Goal: Transaction & Acquisition: Purchase product/service

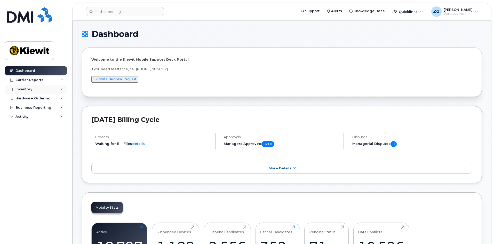
click at [32, 88] on div "Inventory" at bounding box center [36, 89] width 62 height 9
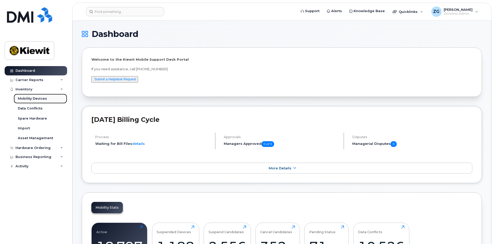
click at [36, 96] on div "Mobility Devices" at bounding box center [32, 98] width 29 height 5
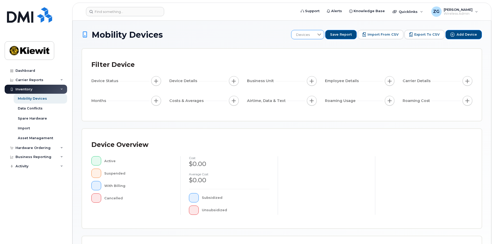
click at [321, 33] on icon at bounding box center [319, 35] width 4 height 4
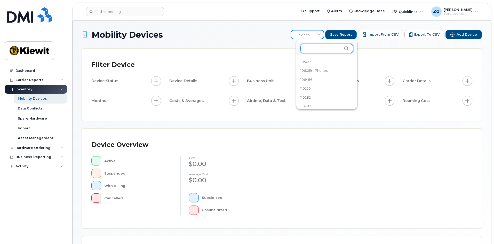
click at [313, 52] on input "text" at bounding box center [326, 48] width 53 height 9
type input "106047"
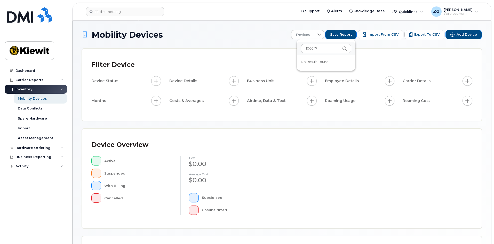
click at [278, 34] on h1 "Mobility Devices" at bounding box center [185, 34] width 207 height 9
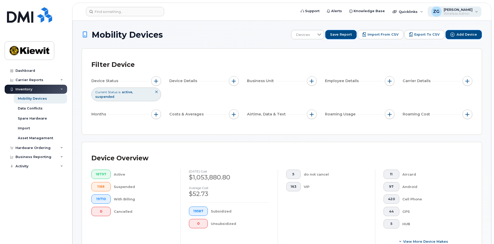
click at [464, 15] on span "Wireless Admin" at bounding box center [458, 14] width 29 height 4
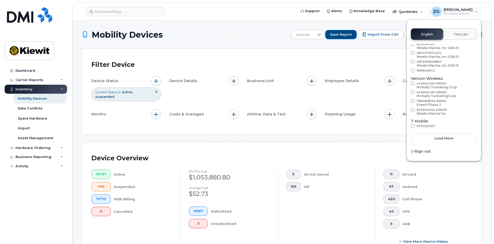
scroll to position [29, 0]
click at [442, 138] on span "Load more" at bounding box center [444, 137] width 19 height 5
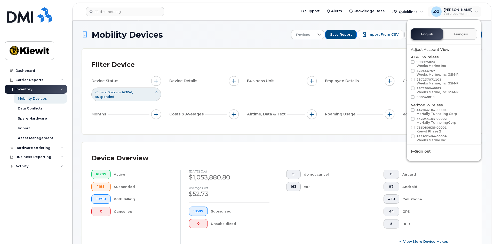
scroll to position [0, 0]
click at [356, 59] on div "Filter Device" at bounding box center [281, 64] width 381 height 13
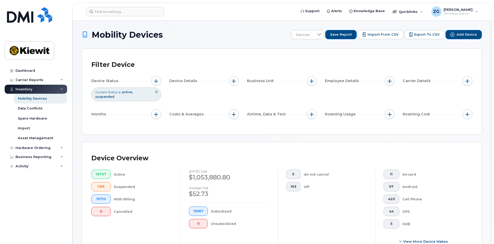
click at [155, 91] on icon at bounding box center [156, 91] width 3 height 3
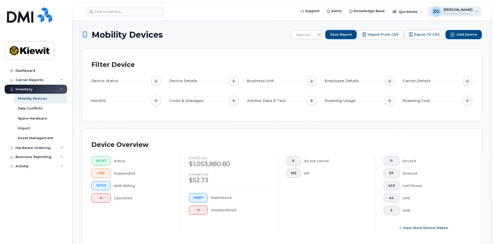
click at [467, 16] on div "ZG Zachary Griner Wireless Admin" at bounding box center [455, 11] width 54 height 10
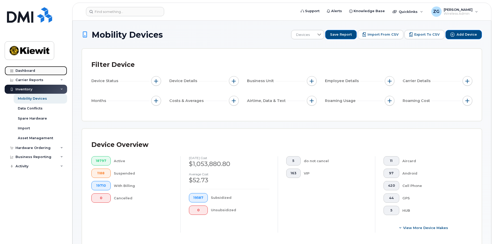
click at [27, 71] on div "Dashboard" at bounding box center [25, 71] width 20 height 4
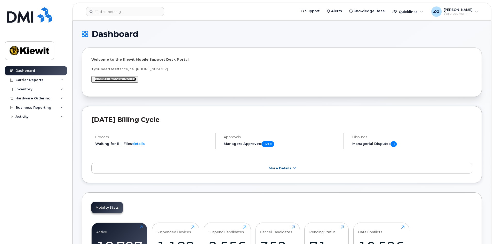
click at [131, 81] on link "Submit a Helpdesk Request" at bounding box center [115, 79] width 42 height 4
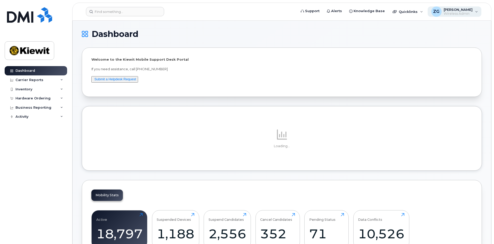
click at [456, 8] on span "[PERSON_NAME]" at bounding box center [458, 9] width 29 height 4
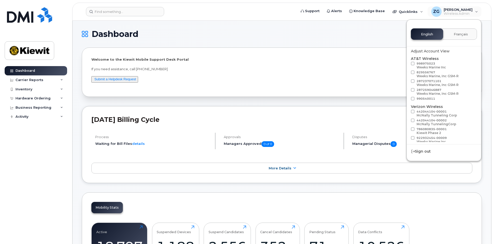
click at [326, 33] on h1 "Dashboard" at bounding box center [280, 34] width 397 height 8
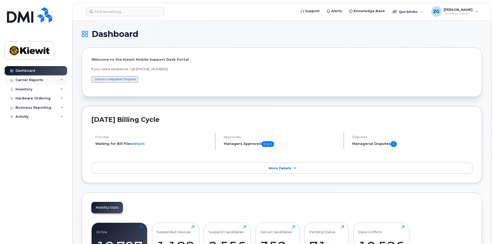
click at [25, 80] on div "Carrier Reports" at bounding box center [29, 80] width 28 height 4
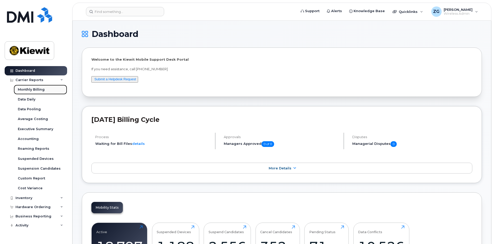
click at [31, 91] on div "Monthly Billing" at bounding box center [31, 89] width 27 height 5
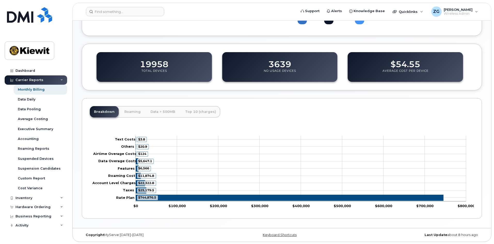
scroll to position [160, 0]
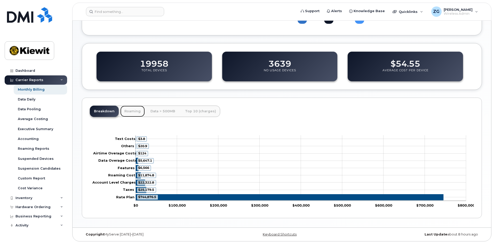
click at [131, 111] on link "Roaming" at bounding box center [132, 111] width 25 height 11
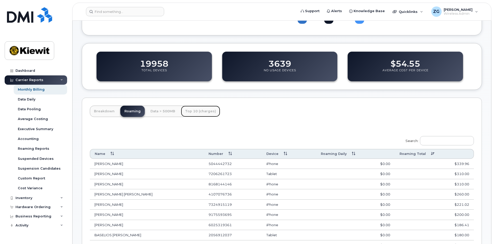
click at [184, 113] on link "Top 10 (charges)" at bounding box center [200, 111] width 39 height 11
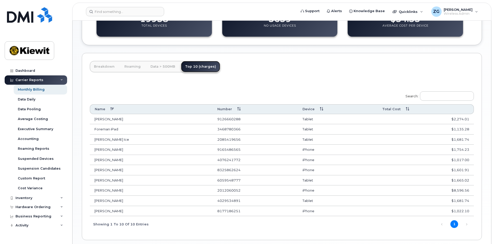
scroll to position [211, 0]
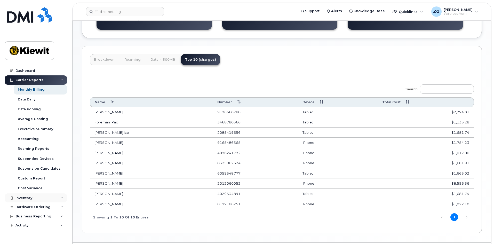
click at [30, 199] on div "Inventory" at bounding box center [23, 198] width 17 height 4
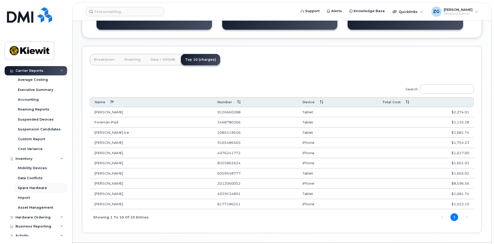
scroll to position [43, 0]
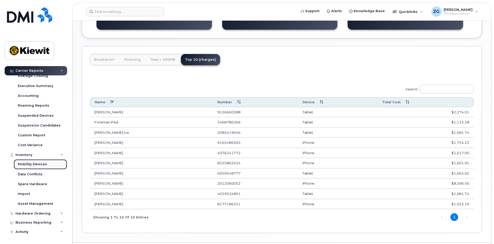
click at [39, 166] on div "Mobility Devices" at bounding box center [32, 164] width 29 height 5
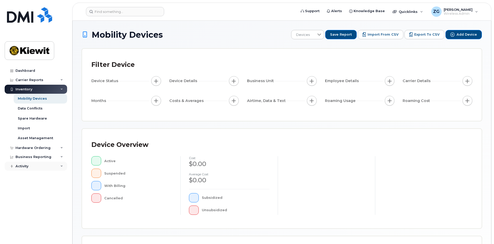
click at [27, 165] on div "Activity" at bounding box center [21, 166] width 13 height 4
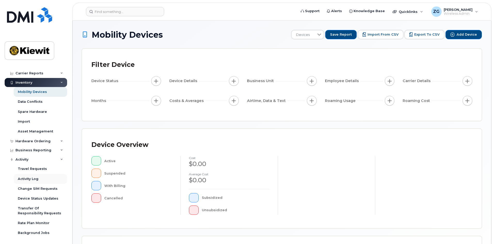
scroll to position [8, 0]
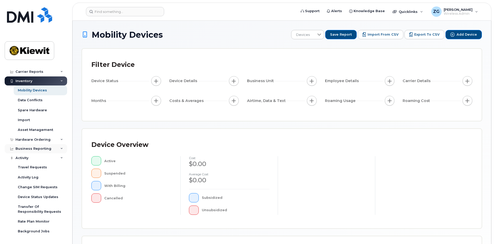
click at [35, 152] on div "Business Reporting" at bounding box center [36, 148] width 62 height 9
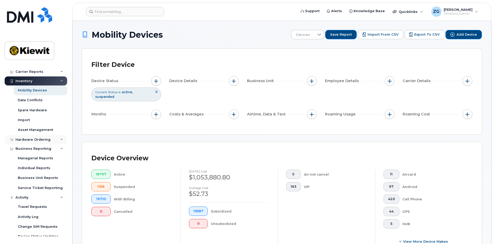
click at [33, 140] on div "Hardware Ordering" at bounding box center [32, 140] width 35 height 4
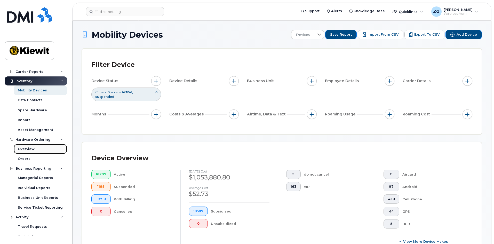
click at [28, 150] on div "Overview" at bounding box center [26, 149] width 17 height 5
click at [27, 149] on div "Overview" at bounding box center [26, 149] width 17 height 5
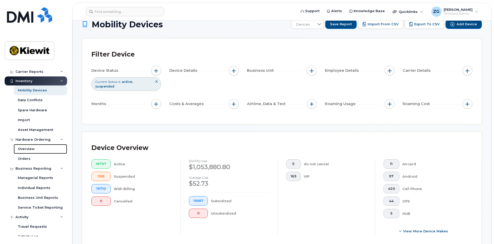
scroll to position [26, 0]
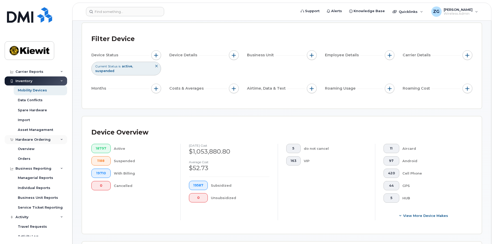
click at [26, 137] on div "Hardware Ordering" at bounding box center [36, 139] width 62 height 9
click at [35, 143] on div "Hardware Ordering" at bounding box center [36, 139] width 62 height 9
click at [35, 150] on link "Overview" at bounding box center [40, 149] width 53 height 10
click at [464, 11] on span "[PERSON_NAME]" at bounding box center [458, 9] width 29 height 4
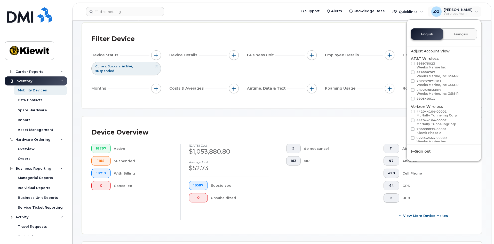
click at [433, 32] on div "English Français" at bounding box center [444, 33] width 66 height 11
click at [449, 32] on button "Français" at bounding box center [461, 33] width 32 height 11
click at [430, 34] on span "English" at bounding box center [427, 34] width 12 height 4
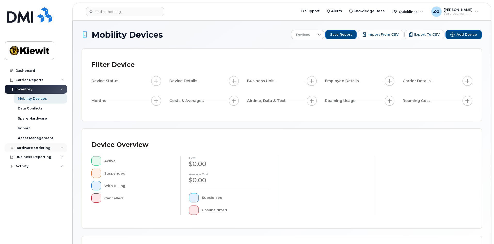
click at [33, 147] on div "Hardware Ordering" at bounding box center [32, 148] width 35 height 4
click at [27, 157] on div "Overview" at bounding box center [26, 157] width 17 height 5
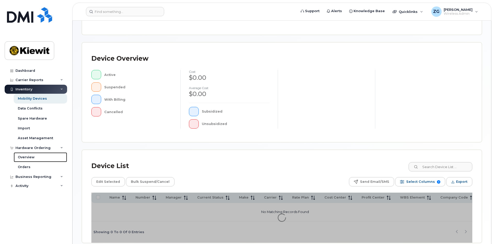
scroll to position [111, 0]
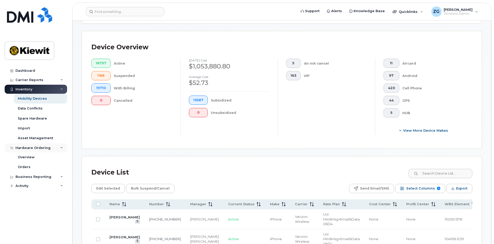
click at [37, 148] on div "Hardware Ordering" at bounding box center [32, 148] width 35 height 4
click at [35, 150] on div "Hardware Ordering" at bounding box center [36, 147] width 62 height 9
click at [27, 165] on div "Orders" at bounding box center [24, 167] width 13 height 5
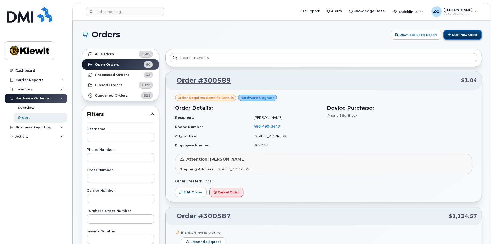
click at [458, 34] on button "Start New Order" at bounding box center [462, 35] width 38 height 10
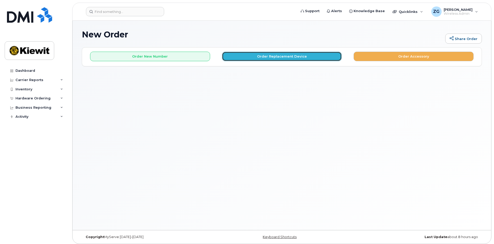
click at [294, 52] on button "Order Replacement Device" at bounding box center [282, 57] width 120 height 10
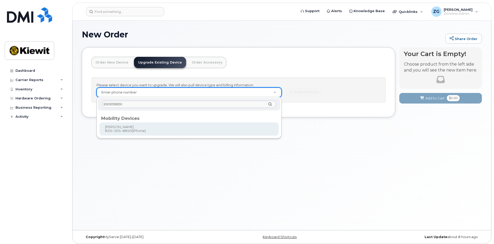
type input "8303058850"
type input "1172964"
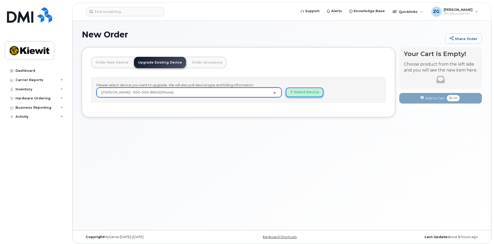
click at [303, 94] on button "Select Device" at bounding box center [305, 92] width 38 height 10
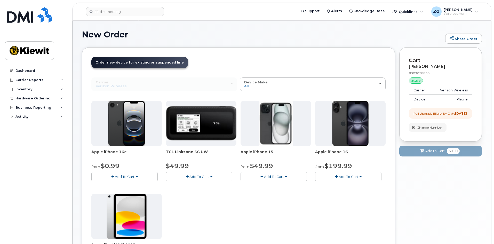
scroll to position [26, 0]
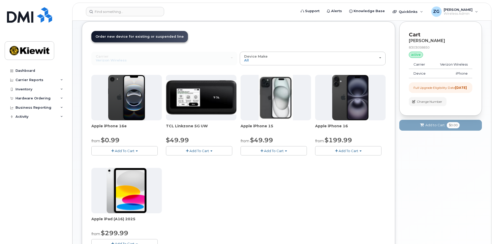
click at [136, 150] on button "Add To Cart" at bounding box center [124, 150] width 66 height 9
click at [292, 149] on button "Add To Cart" at bounding box center [274, 150] width 66 height 9
click at [197, 188] on div "Apple iPhone 16e from $0.99 Add To Cart $0.99 - 2 Year Upgrade (128GB) $599.99 …" at bounding box center [238, 166] width 294 height 182
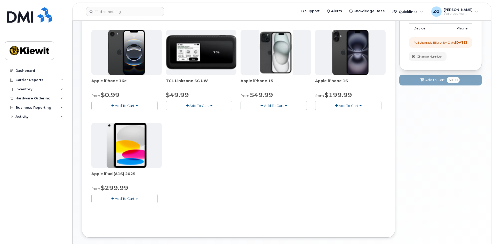
scroll to position [77, 0]
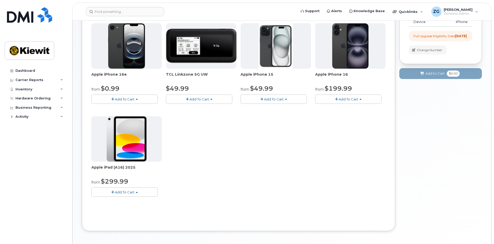
click at [279, 96] on button "Add To Cart" at bounding box center [274, 98] width 66 height 9
click at [339, 141] on div "Apple iPhone 16e from $0.99 Add To Cart $0.99 - 2 Year Upgrade (128GB) $599.99 …" at bounding box center [238, 114] width 294 height 182
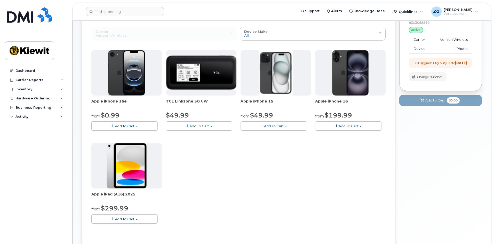
scroll to position [0, 0]
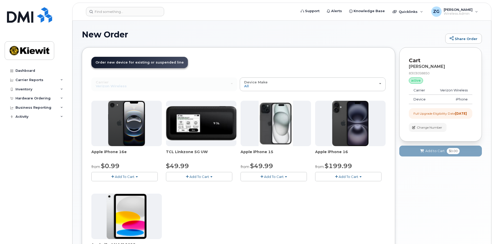
click at [129, 178] on span "Add To Cart" at bounding box center [125, 176] width 20 height 4
click at [357, 174] on span "Add To Cart" at bounding box center [349, 176] width 20 height 4
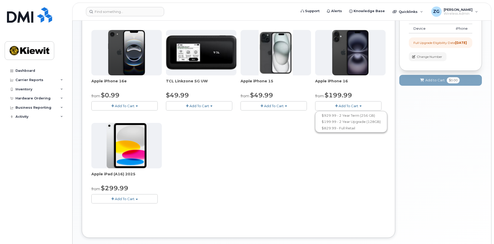
scroll to position [77, 0]
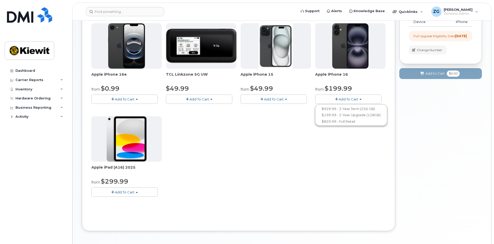
click at [218, 172] on div "Apple iPhone 16e from $0.99 Add To Cart $0.99 - 2 Year Upgrade (128GB) $599.99 …" at bounding box center [238, 114] width 294 height 182
click at [276, 101] on span "Add To Cart" at bounding box center [274, 99] width 20 height 4
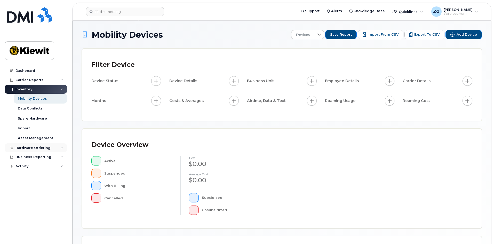
click at [38, 145] on div "Hardware Ordering" at bounding box center [36, 147] width 62 height 9
click at [26, 165] on div "Orders" at bounding box center [24, 167] width 13 height 5
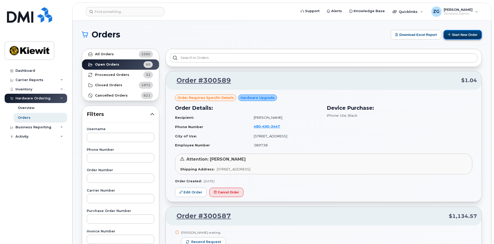
click at [467, 34] on button "Start New Order" at bounding box center [462, 35] width 38 height 10
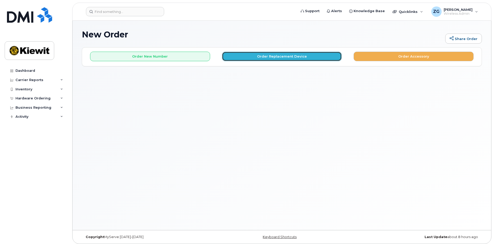
click at [239, 55] on button "Order Replacement Device" at bounding box center [282, 57] width 120 height 10
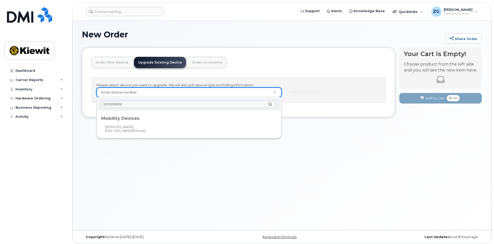
type input "8303058850"
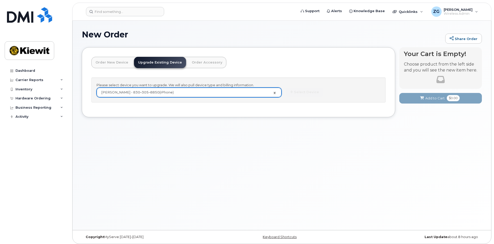
type input "1172964"
click at [305, 92] on button "Select Device" at bounding box center [305, 92] width 38 height 10
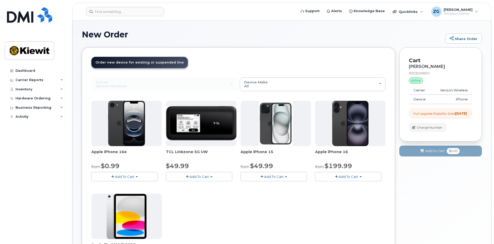
click at [267, 173] on button "Add To Cart" at bounding box center [274, 176] width 66 height 9
click at [267, 186] on link "$49.99 - 2 Year Upgrade (128GB)" at bounding box center [275, 186] width 67 height 6
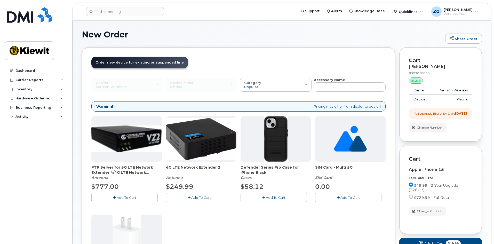
scroll to position [52, 0]
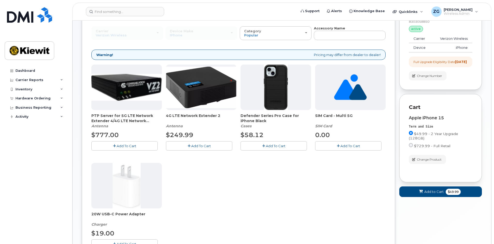
click at [265, 147] on button "Add To Cart" at bounding box center [274, 145] width 66 height 9
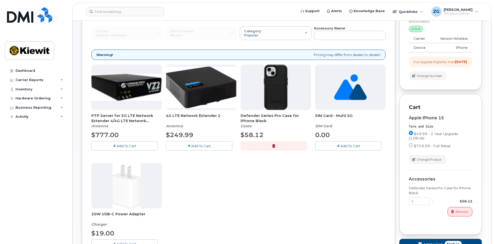
click at [358, 145] on span "Add To Cart" at bounding box center [350, 146] width 20 height 4
click at [353, 148] on button "button" at bounding box center [348, 145] width 66 height 9
click at [353, 147] on span "Add To Cart" at bounding box center [350, 146] width 20 height 4
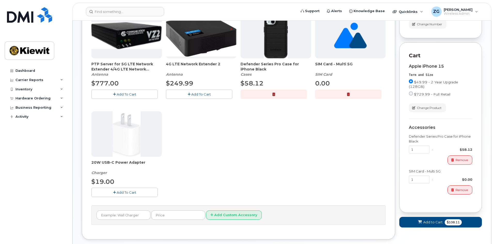
scroll to position [132, 0]
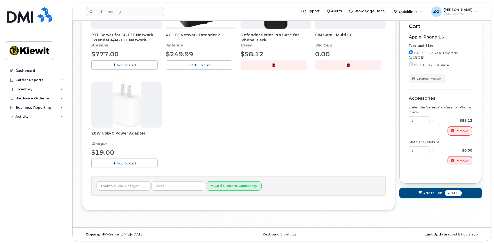
click at [439, 195] on span "Add to Cart" at bounding box center [432, 192] width 19 height 5
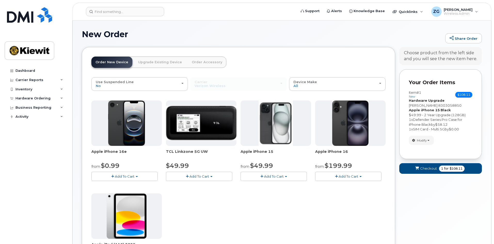
scroll to position [0, 0]
click at [446, 171] on span "for" at bounding box center [446, 168] width 6 height 5
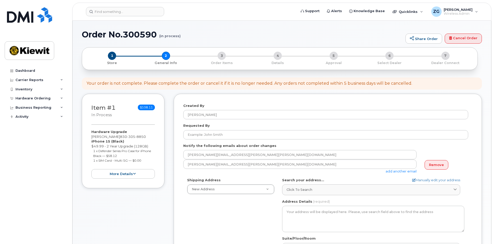
select select
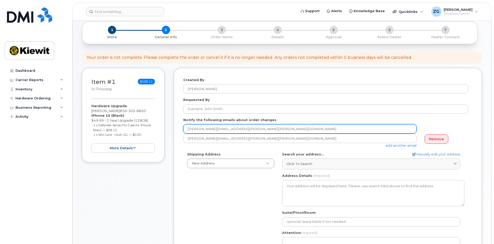
scroll to position [52, 0]
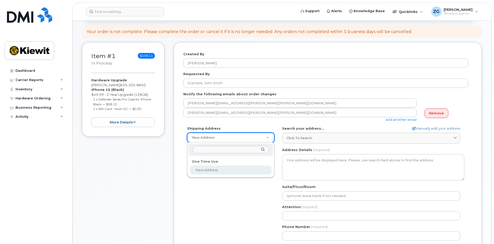
click at [233, 148] on input "text" at bounding box center [231, 149] width 76 height 7
type input "1"
select select
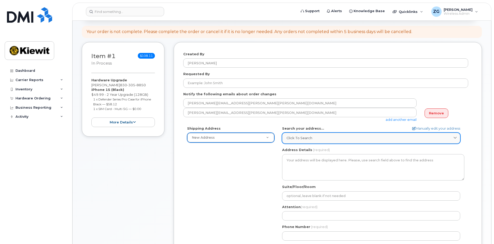
click at [306, 139] on span "Click to search" at bounding box center [299, 137] width 26 height 5
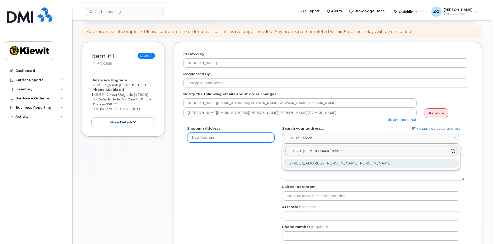
type input "16510 bancroft mist ln"
click at [325, 161] on div "16510 Bancroft Mist Ln Hockley TX 77447-1809" at bounding box center [370, 163] width 175 height 9
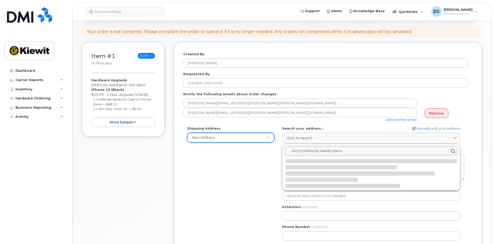
select select
type textarea "16510 Bancroft Mist Ln HOCKLEY TX 77447-1809 UNITED STATES"
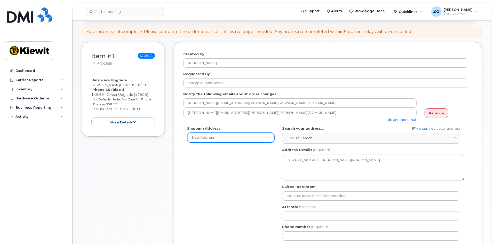
scroll to position [103, 0]
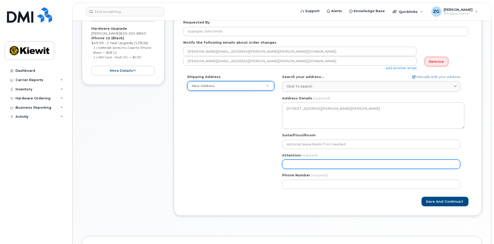
click at [308, 166] on input "Attention (required)" at bounding box center [371, 163] width 178 height 9
type input "[PERSON_NAME]"
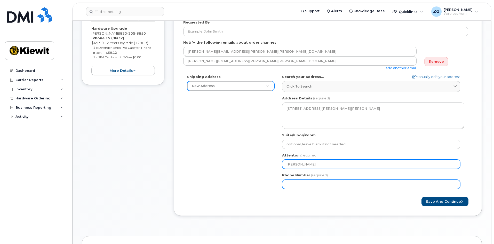
type input "8303058850"
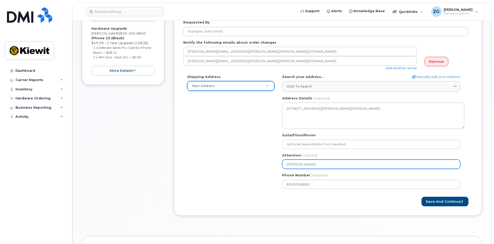
select select
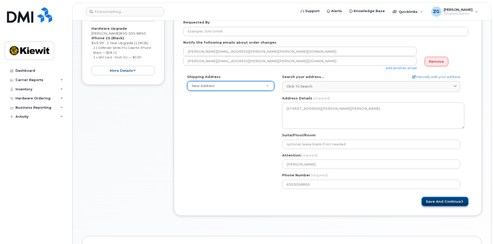
click at [438, 198] on button "Save and Continue" at bounding box center [444, 202] width 47 height 10
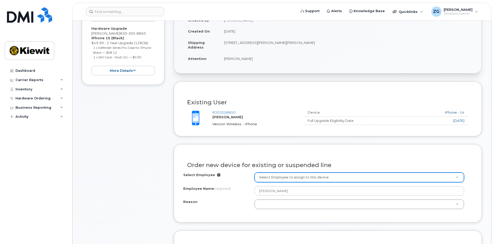
scroll to position [129, 0]
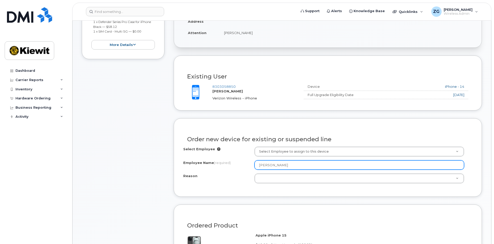
click at [274, 162] on input "[PERSON_NAME]" at bounding box center [359, 164] width 210 height 9
click at [280, 160] on input "[PERSON_NAME]" at bounding box center [359, 164] width 210 height 9
click at [279, 162] on input "[PERSON_NAME]" at bounding box center [359, 164] width 210 height 9
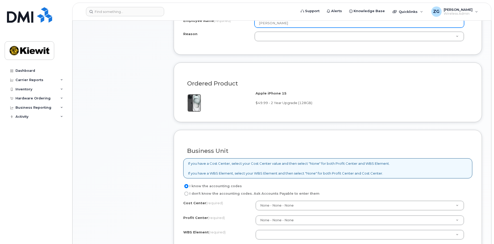
scroll to position [284, 0]
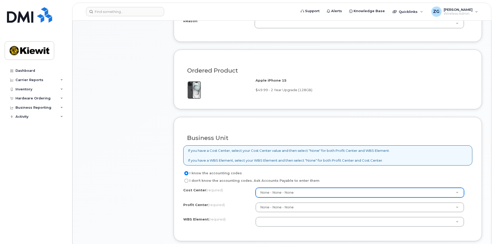
type input "[PERSON_NAME]"
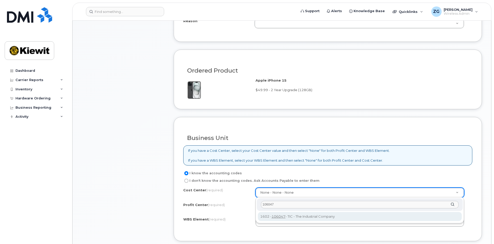
type input "106047"
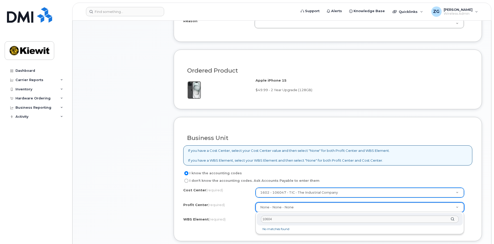
type input "106047"
click at [277, 218] on input "106047" at bounding box center [360, 219] width 198 height 7
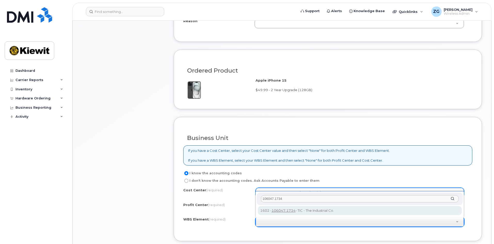
type input "106047.1734"
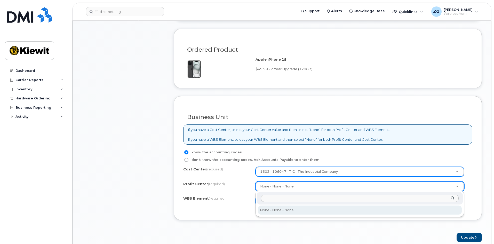
scroll to position [336, 0]
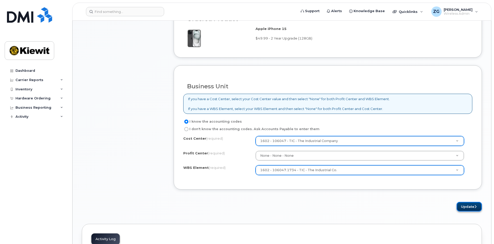
click at [465, 209] on button "Update" at bounding box center [469, 207] width 25 height 10
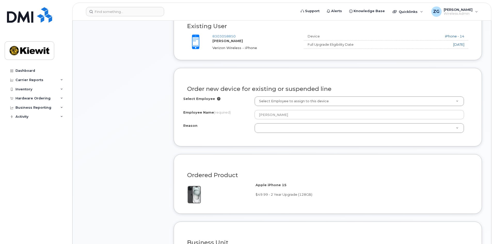
scroll to position [148, 0]
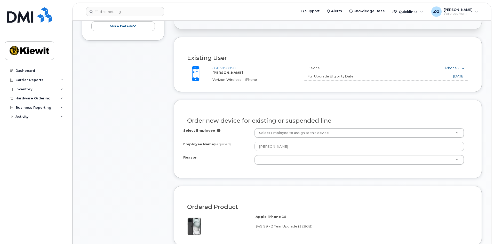
click at [299, 175] on div "Order new device for existing or suspended line Select Employee Select Employee…" at bounding box center [328, 139] width 308 height 78
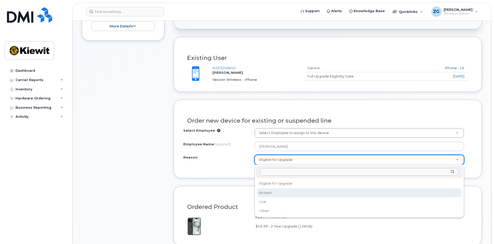
select select "broken"
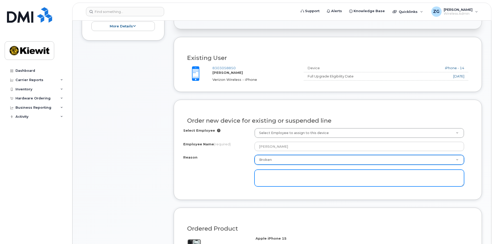
click at [293, 177] on textarea at bounding box center [359, 178] width 210 height 17
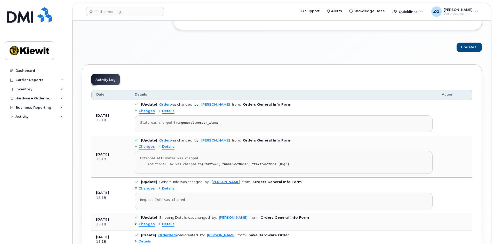
scroll to position [497, 0]
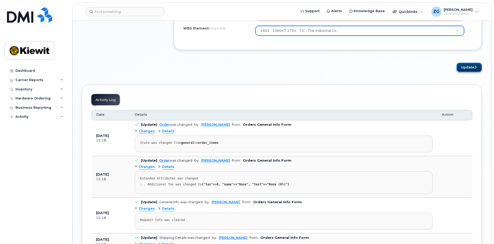
click at [465, 67] on button "Update" at bounding box center [469, 68] width 25 height 10
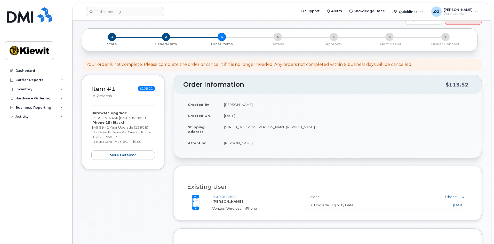
scroll to position [0, 0]
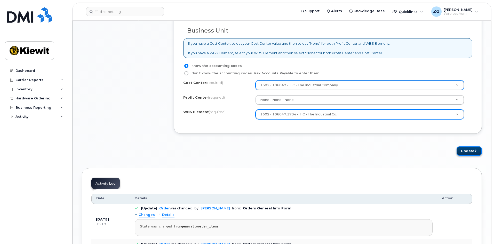
click at [462, 150] on button "Update" at bounding box center [469, 151] width 25 height 10
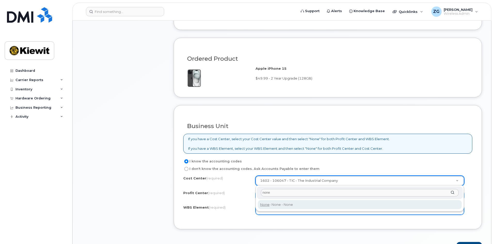
type input "none"
type input "None"
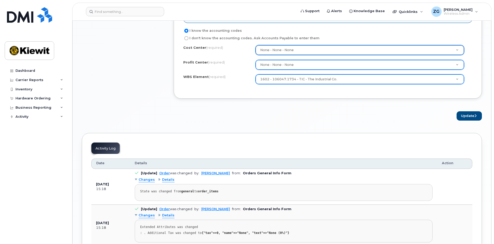
scroll to position [600, 0]
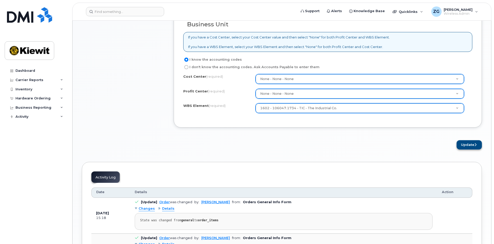
click at [470, 150] on div "× Share This Order If you want to allow others to create or edit orders, share …" at bounding box center [282, 13] width 400 height 771
click at [465, 143] on button "Update" at bounding box center [469, 145] width 25 height 10
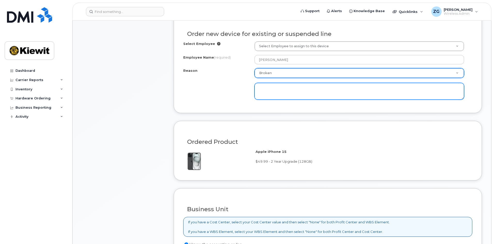
scroll to position [214, 0]
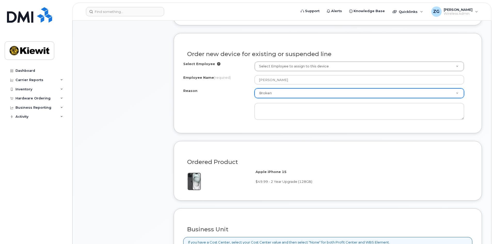
click at [246, 107] on div "Reason Broken Reason Eligible for Upgrade Broken Lost Other" at bounding box center [327, 103] width 289 height 31
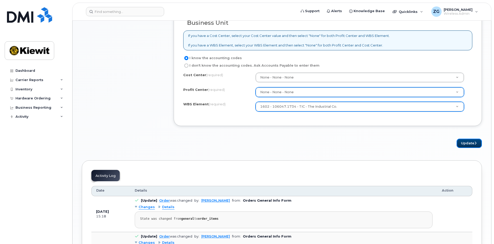
click at [468, 141] on button "Update" at bounding box center [469, 144] width 25 height 10
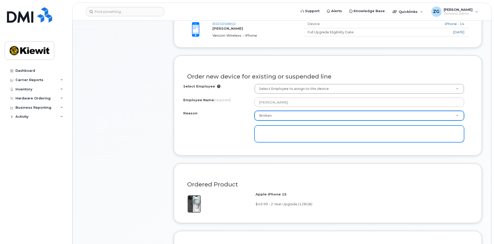
scroll to position [188, 0]
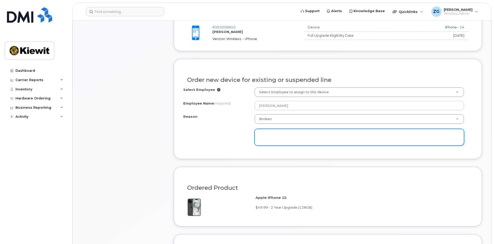
click at [282, 134] on textarea at bounding box center [359, 137] width 210 height 17
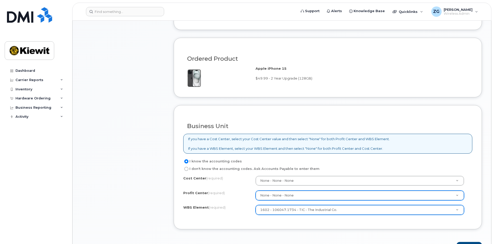
scroll to position [472, 0]
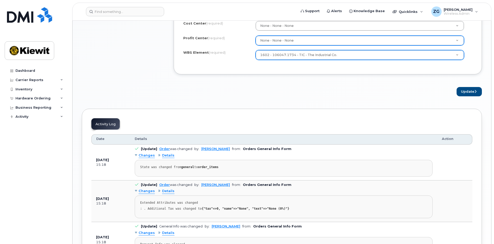
type textarea "Broken"
click at [464, 95] on button "Update" at bounding box center [469, 92] width 25 height 10
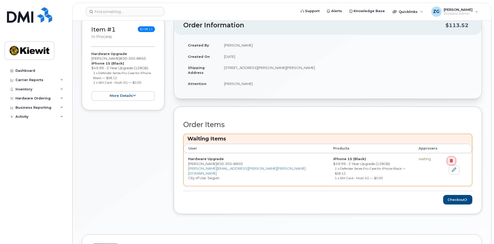
scroll to position [103, 0]
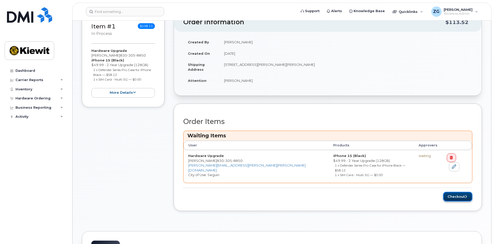
click at [454, 192] on button "Checkout" at bounding box center [457, 197] width 29 height 10
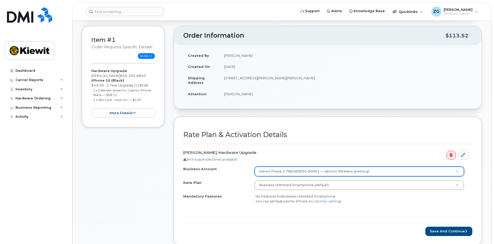
scroll to position [77, 0]
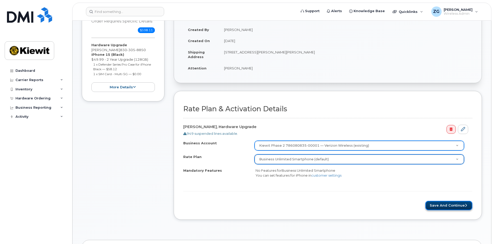
click at [437, 203] on button "Save and Continue" at bounding box center [448, 206] width 47 height 10
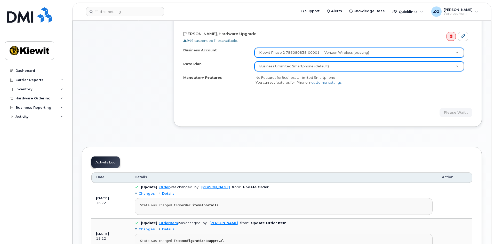
scroll to position [181, 0]
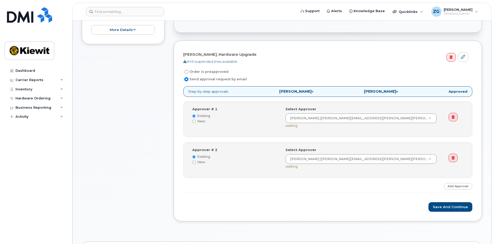
scroll to position [129, 0]
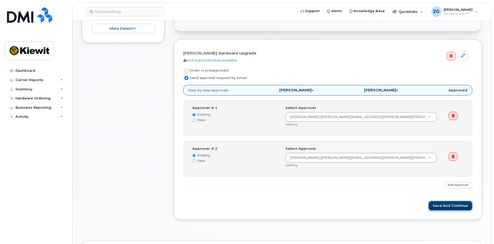
click at [448, 209] on button "Save and Continue" at bounding box center [450, 206] width 44 height 10
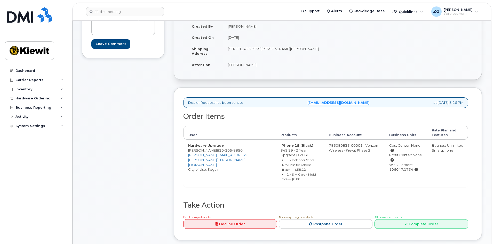
scroll to position [103, 0]
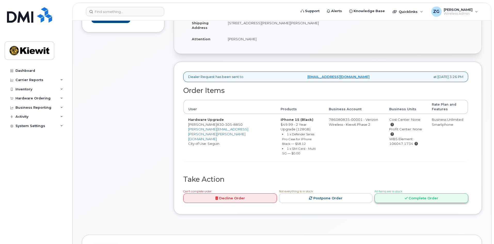
click at [414, 200] on link "Complete Order" at bounding box center [421, 198] width 94 height 10
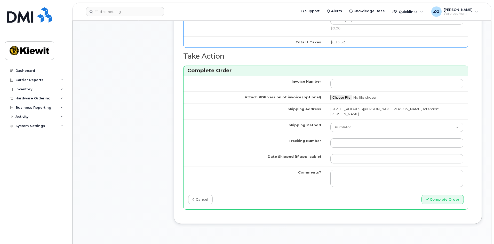
scroll to position [439, 0]
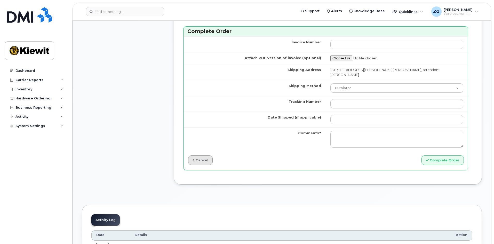
click at [208, 156] on link "cancel" at bounding box center [200, 160] width 25 height 10
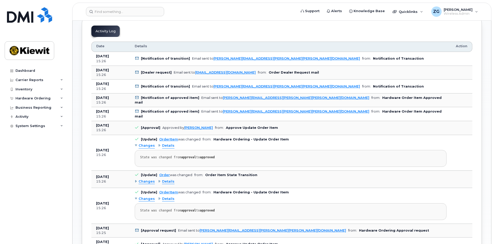
scroll to position [310, 0]
